Goal: Task Accomplishment & Management: Manage account settings

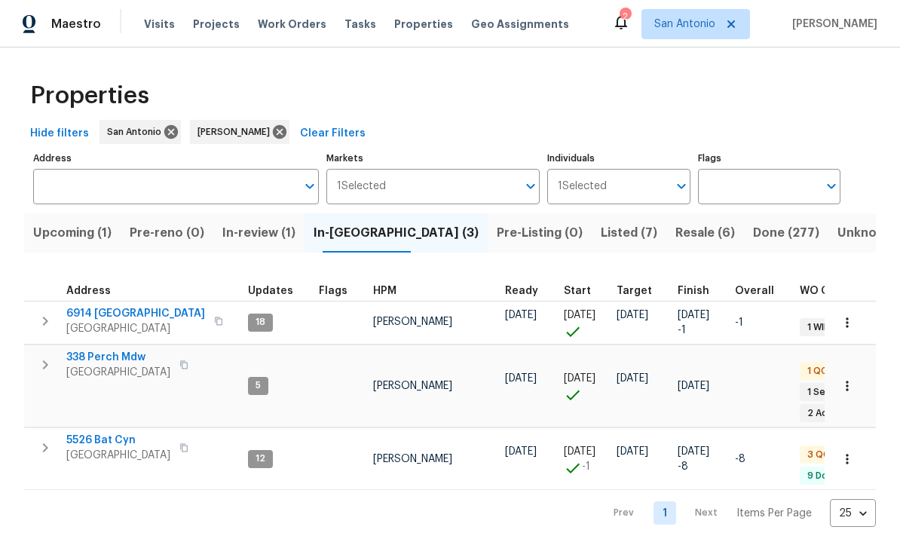
click at [109, 433] on span "5526 Bat Cyn" at bounding box center [118, 440] width 104 height 15
click at [110, 448] on span "[GEOGRAPHIC_DATA]" at bounding box center [118, 455] width 104 height 15
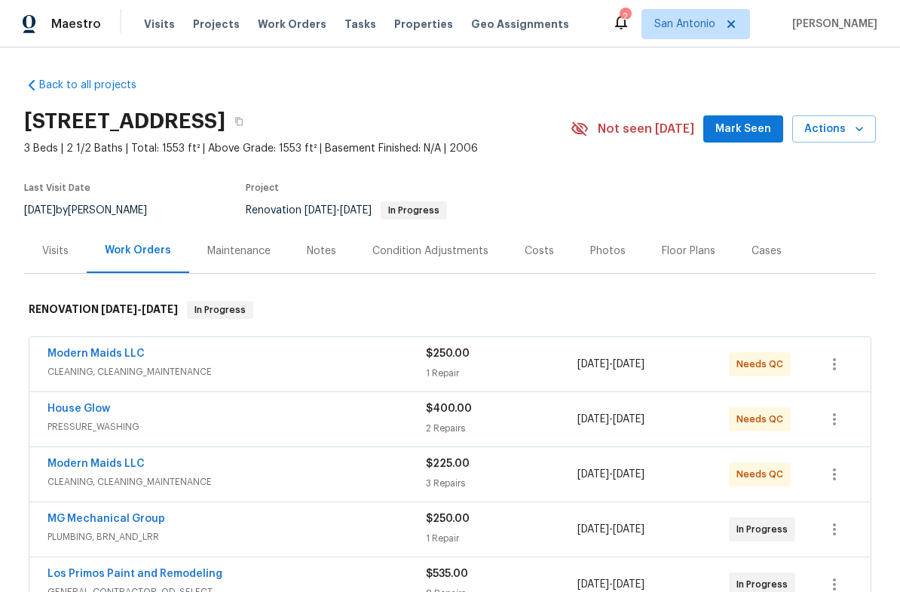
click at [745, 127] on span "Mark Seen" at bounding box center [743, 129] width 56 height 19
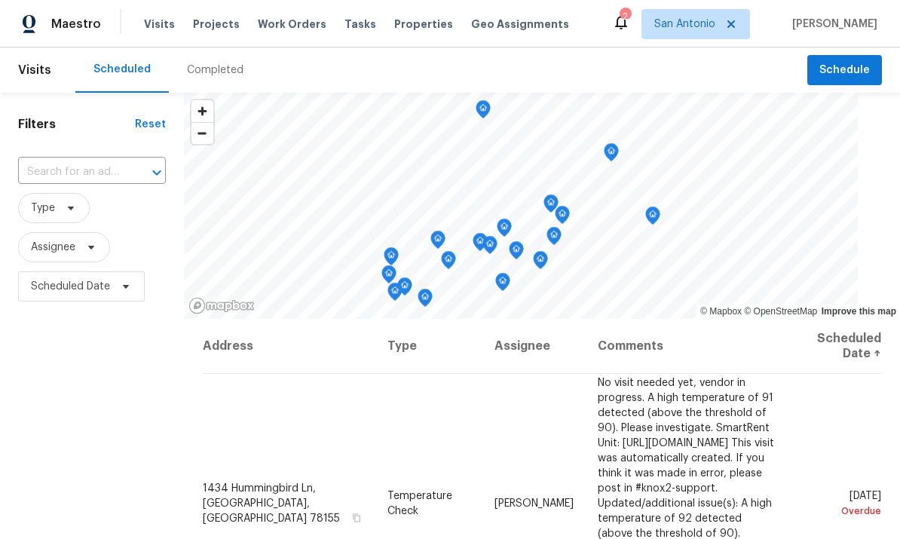
click at [86, 173] on input "text" at bounding box center [71, 172] width 106 height 23
type input "5526"
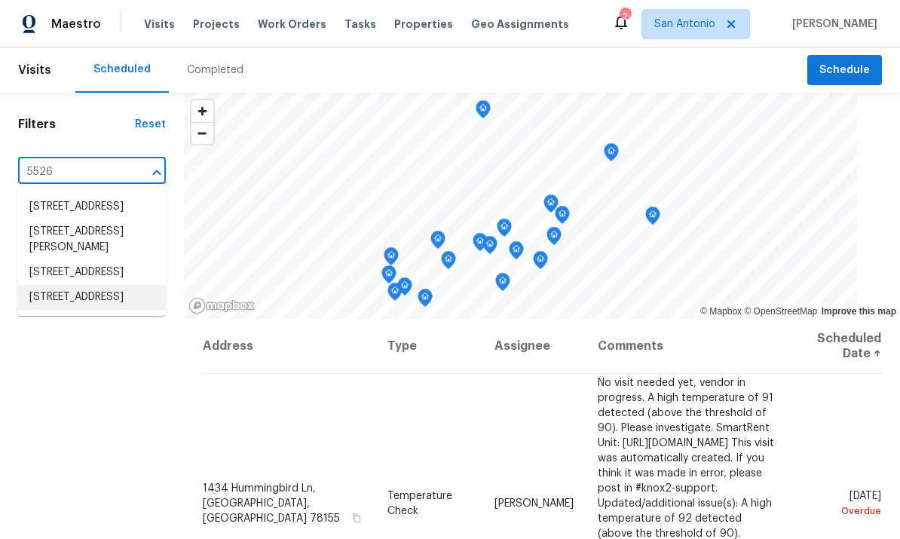
click at [72, 310] on li "5526 Bat Cyn, San Antonio, TX 78252" at bounding box center [91, 297] width 148 height 25
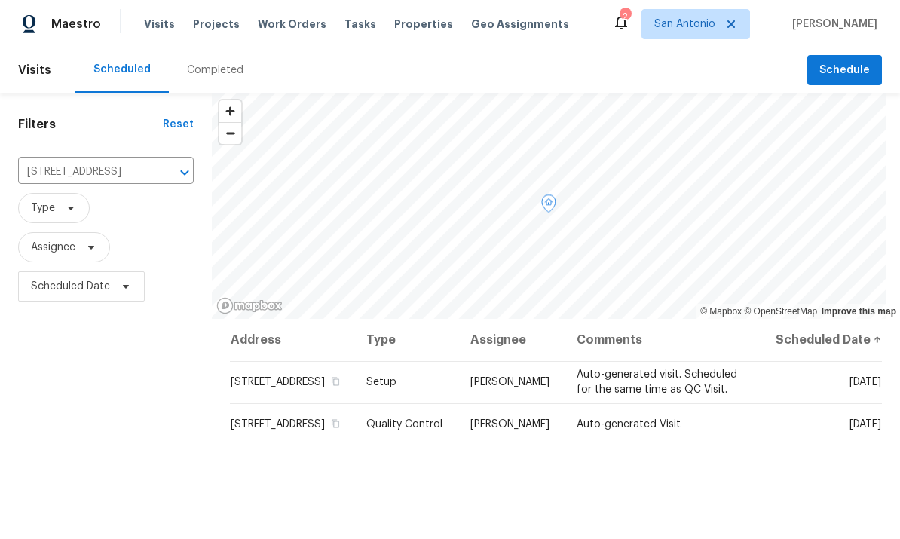
click at [0, 0] on icon at bounding box center [0, 0] width 0 height 0
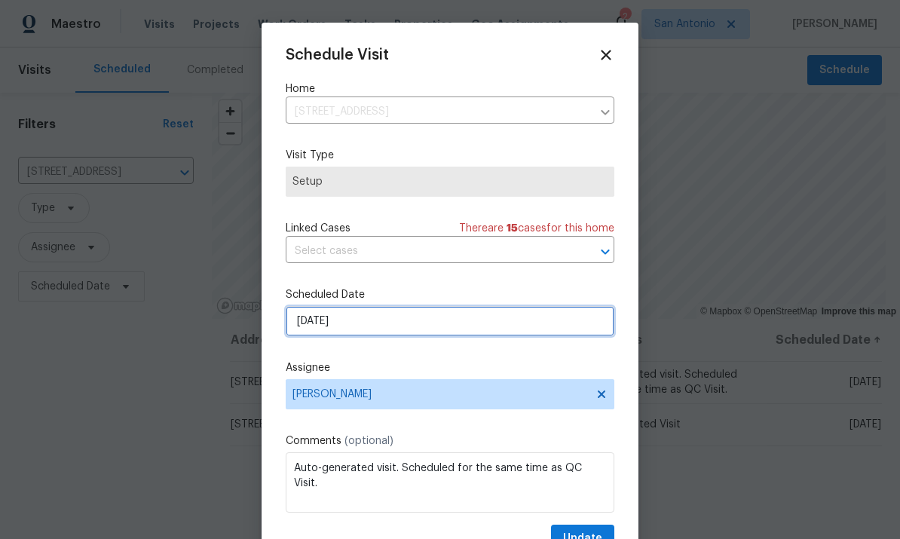
click at [389, 323] on input "10/11/2025" at bounding box center [450, 321] width 329 height 30
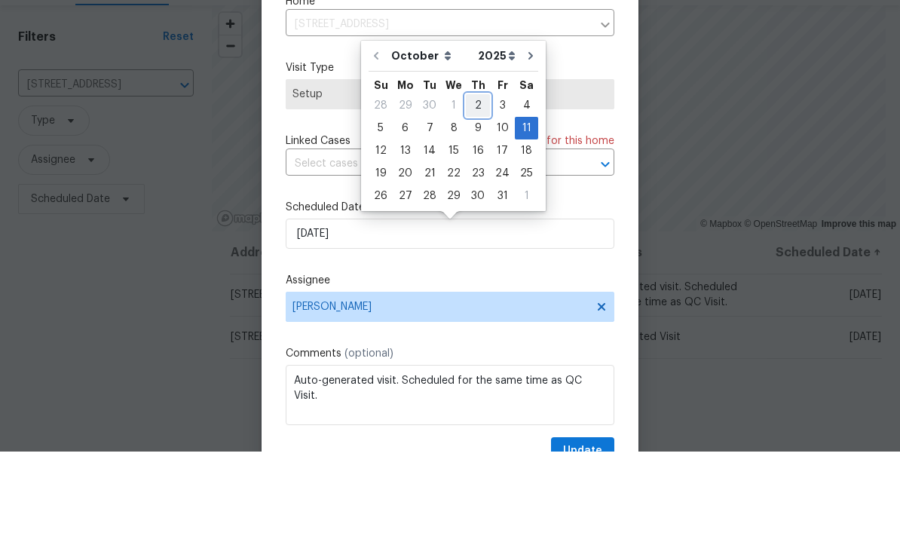
click at [474, 182] on div "2" at bounding box center [478, 192] width 24 height 21
type input "10/2/2025"
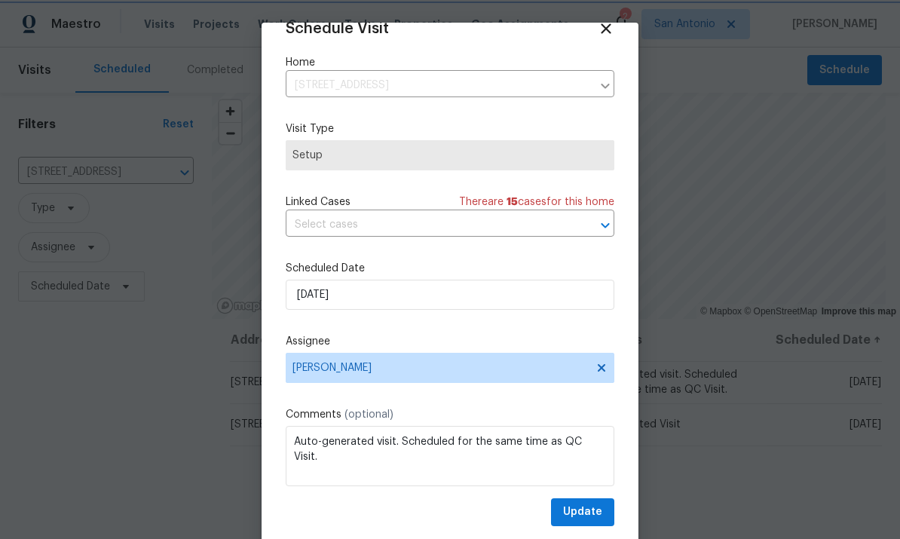
scroll to position [29, 0]
click at [586, 509] on span "Update" at bounding box center [582, 512] width 39 height 19
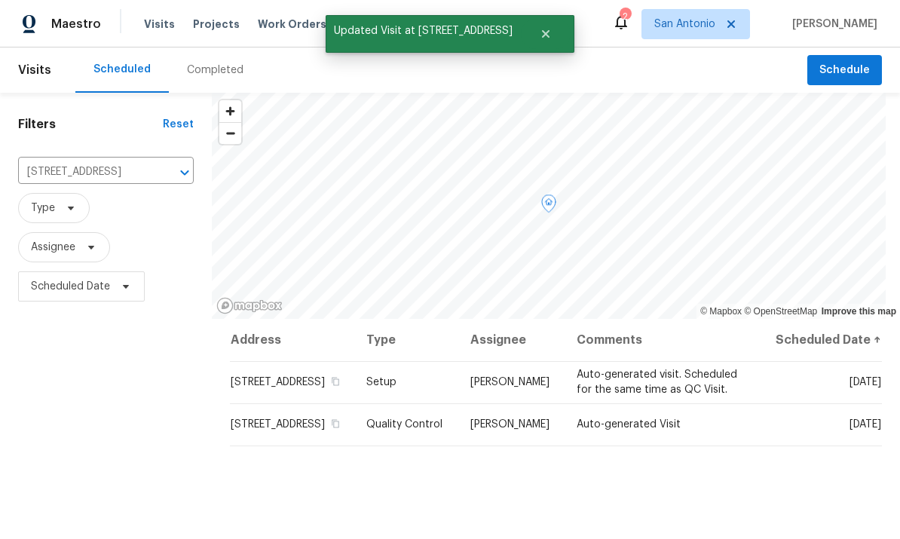
click at [0, 0] on icon at bounding box center [0, 0] width 0 height 0
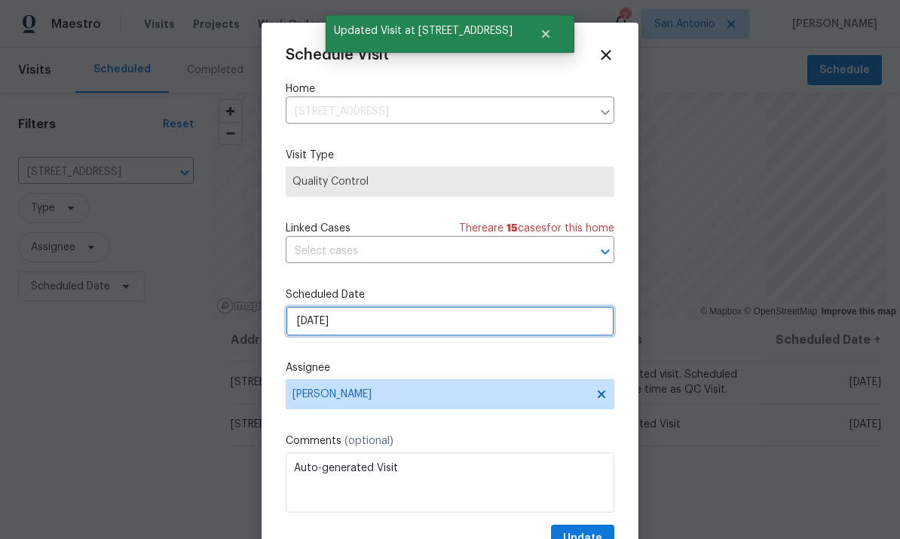
click at [395, 329] on input "10/11/2025" at bounding box center [450, 321] width 329 height 30
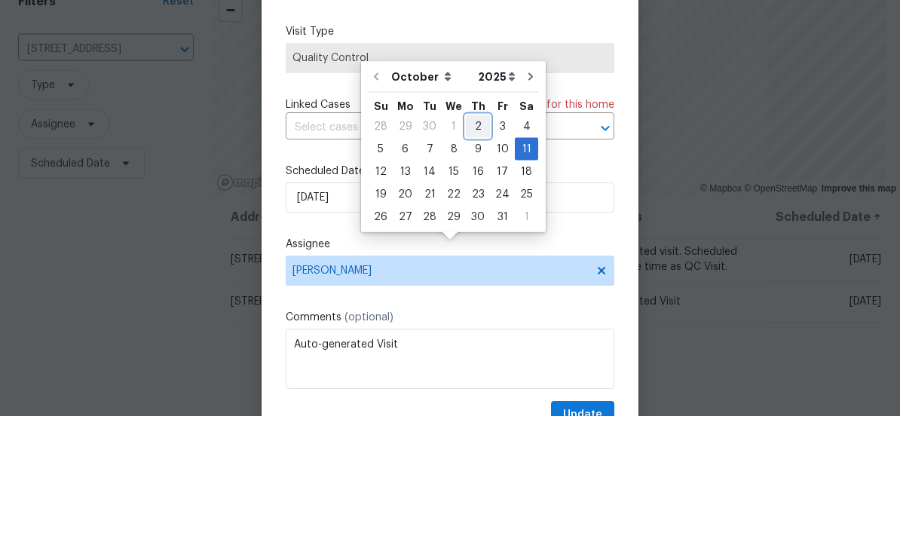
click at [479, 239] on div "2" at bounding box center [478, 249] width 24 height 21
type input "10/2/2025"
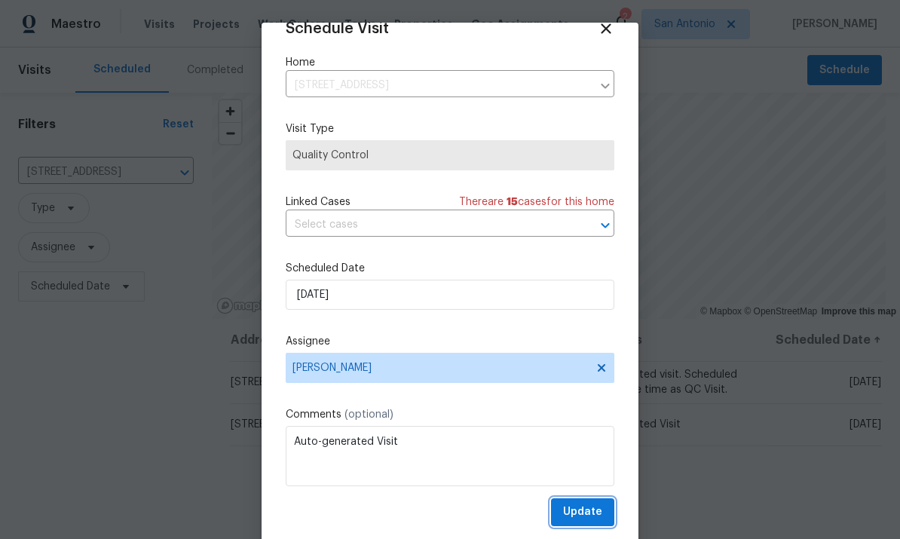
click at [584, 510] on span "Update" at bounding box center [582, 512] width 39 height 19
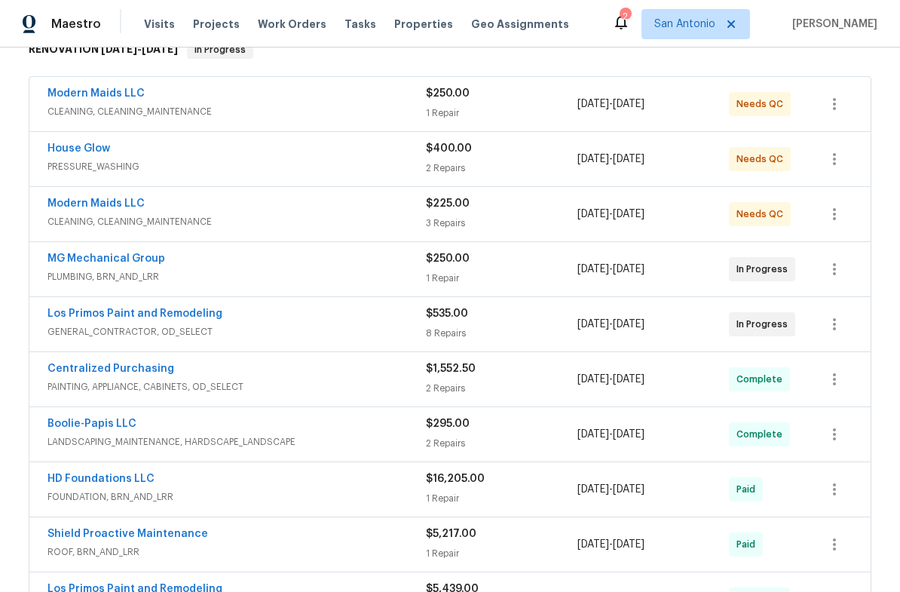
scroll to position [262, 0]
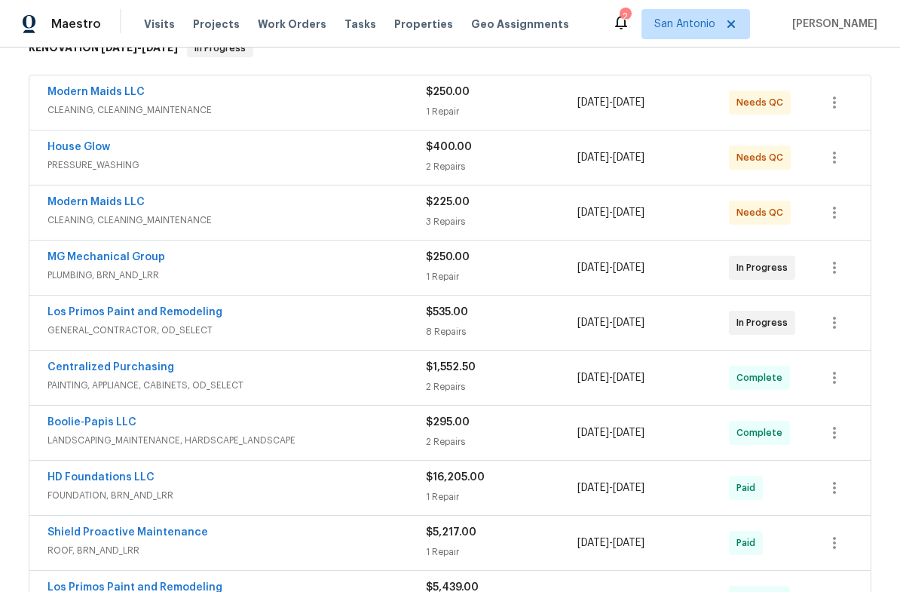
click at [305, 307] on div "Los Primos Paint and Remodeling" at bounding box center [236, 313] width 378 height 18
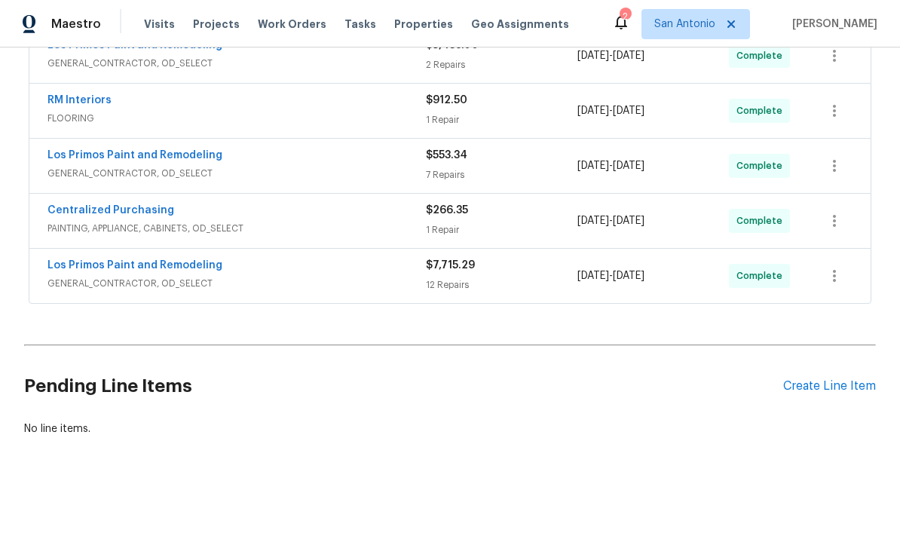
scroll to position [1549, 0]
